Goal: Find specific page/section: Find specific page/section

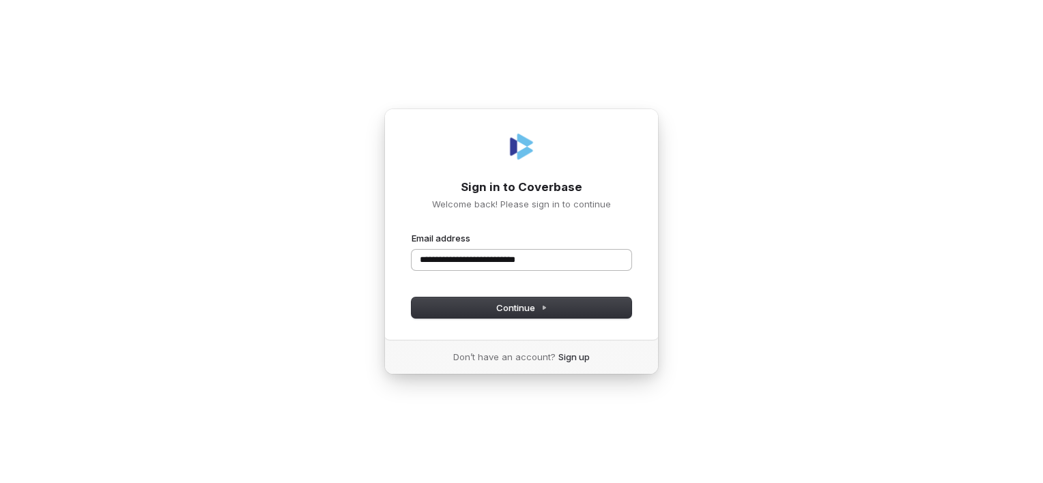
click at [411, 232] on button "submit" at bounding box center [411, 232] width 0 height 0
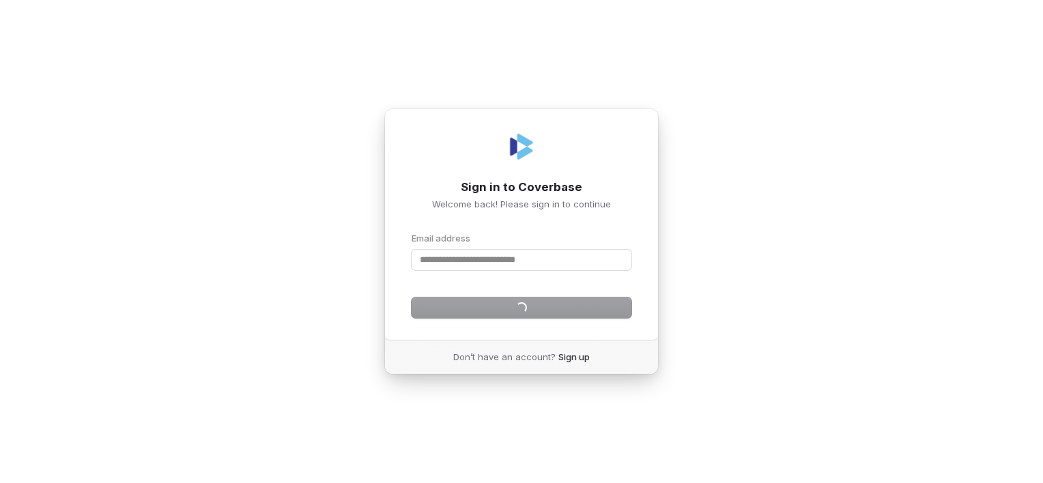
type input "**********"
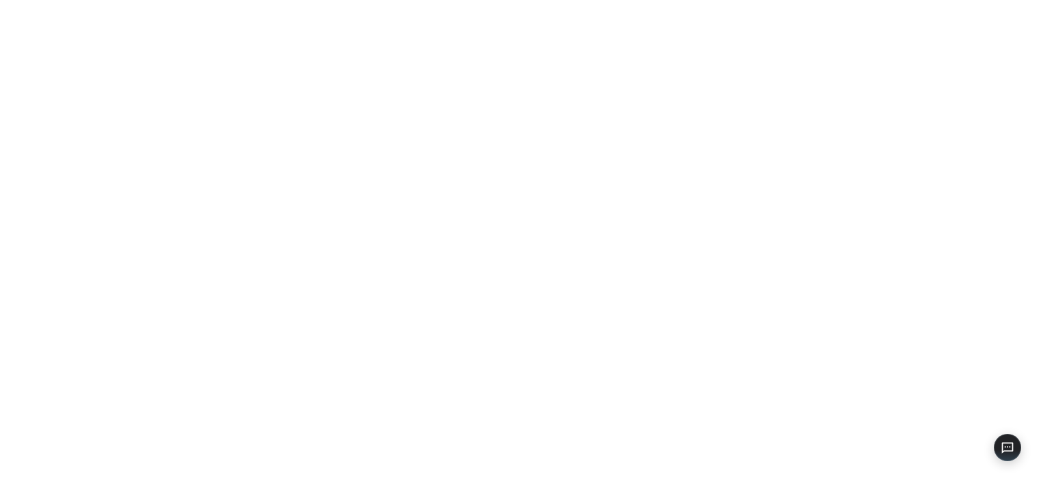
drag, startPoint x: 731, startPoint y: 210, endPoint x: 729, endPoint y: 199, distance: 11.3
click at [729, 199] on div at bounding box center [521, 241] width 1043 height 483
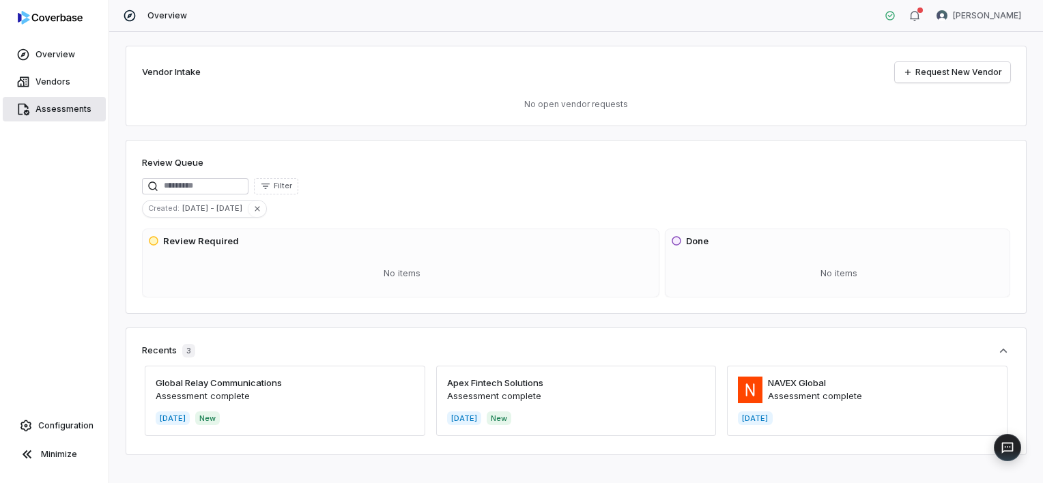
click at [61, 106] on span "Assessments" at bounding box center [63, 109] width 56 height 11
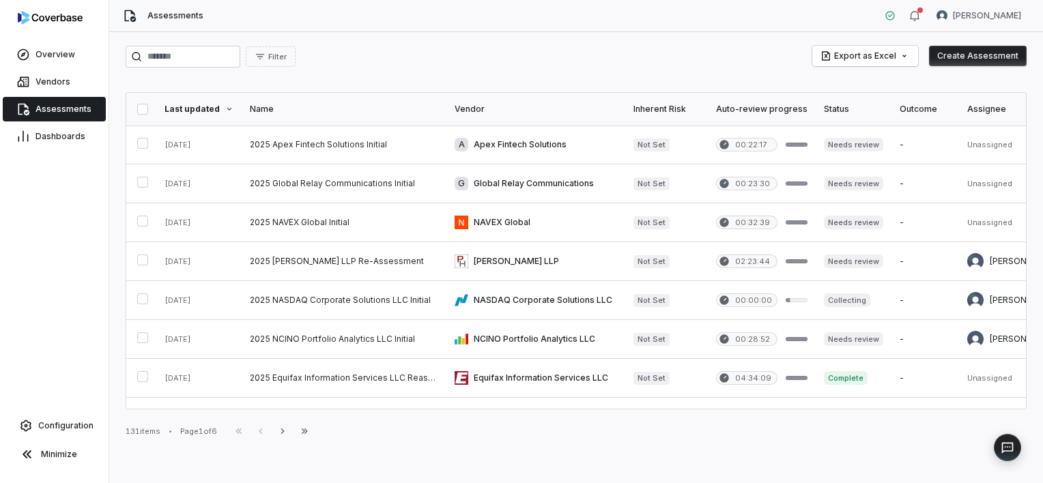
click at [474, 63] on div "Filter Export as Excel Create Assessment" at bounding box center [576, 57] width 901 height 22
click at [530, 63] on div "Filter Export as Excel Create Assessment" at bounding box center [576, 57] width 901 height 22
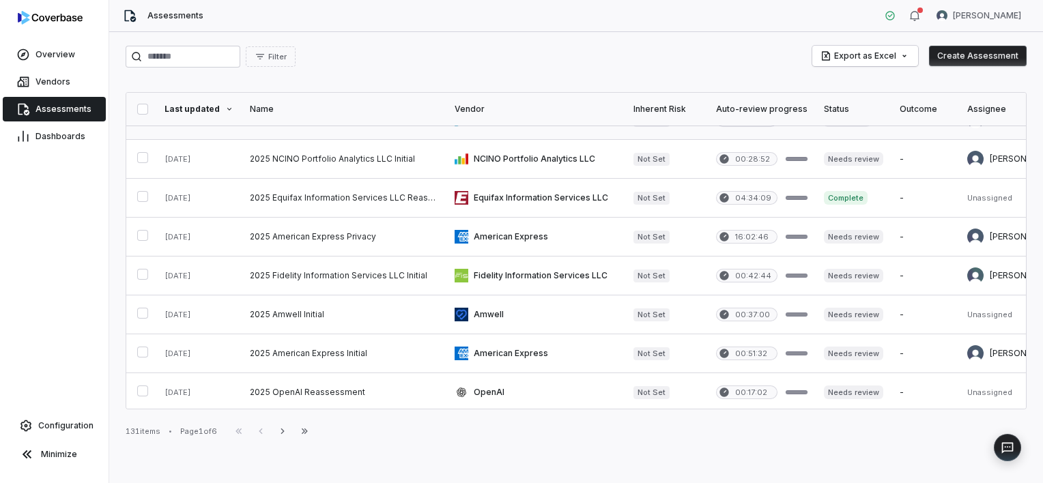
scroll to position [179, 0]
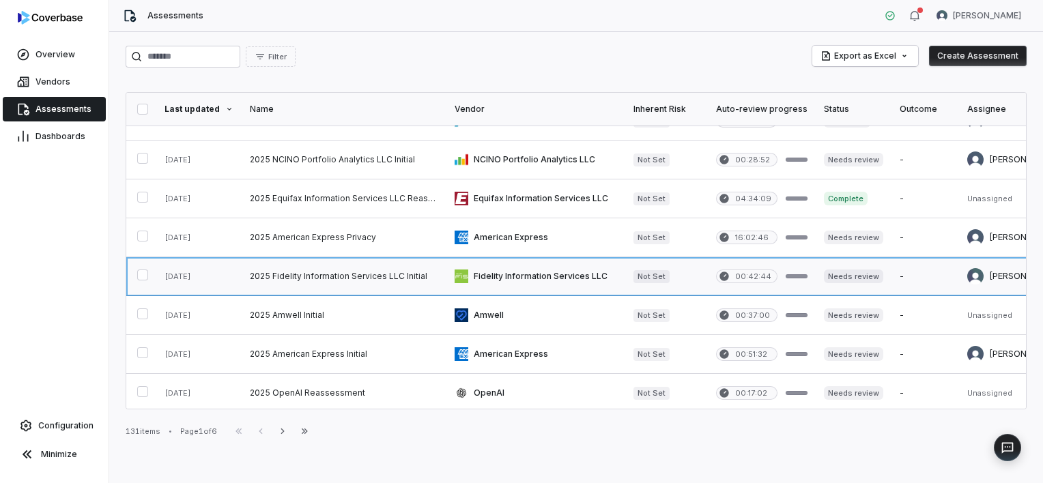
click at [659, 276] on link at bounding box center [666, 276] width 83 height 38
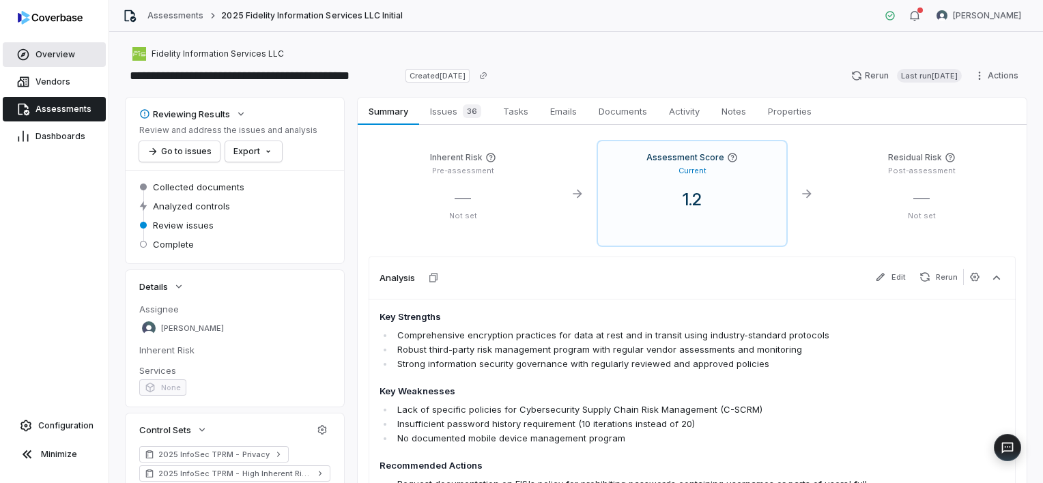
click at [69, 52] on span "Overview" at bounding box center [55, 54] width 40 height 11
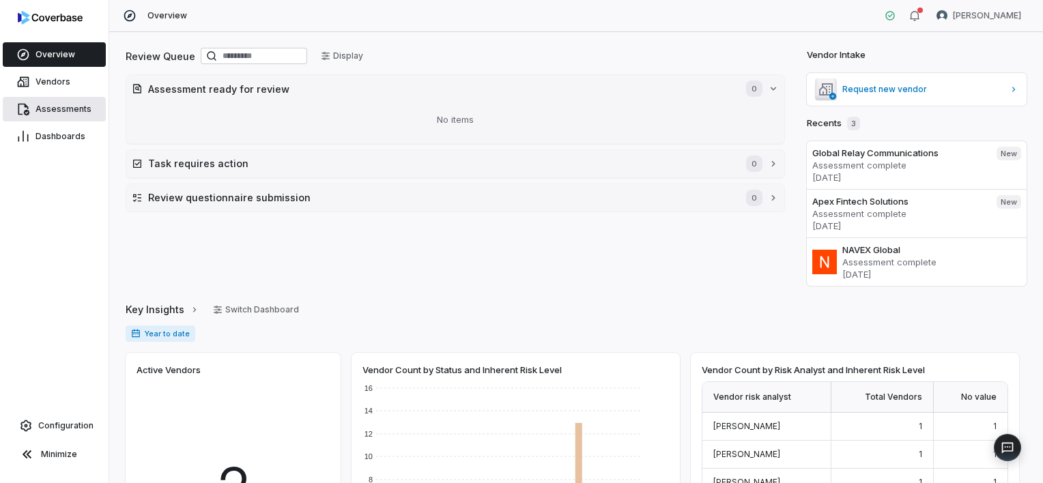
click at [44, 110] on span "Assessments" at bounding box center [63, 109] width 56 height 11
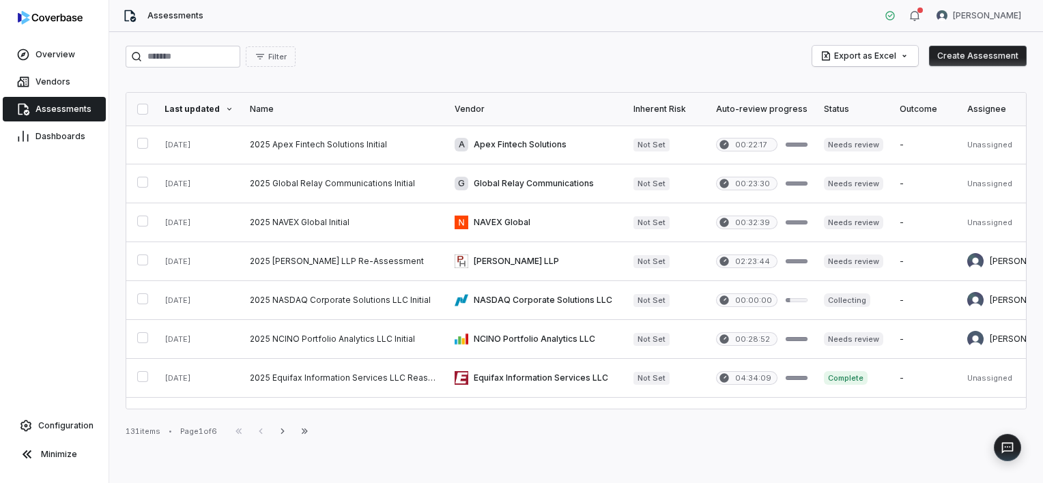
click at [626, 459] on div "Filter Export as Excel Create Assessment Last updated Name Vendor Inherent Risk…" at bounding box center [575, 257] width 933 height 451
click at [748, 426] on div "131 items • Page 1 of 6 First Page Previous Next Last Page" at bounding box center [576, 431] width 901 height 16
